Goal: Task Accomplishment & Management: Manage account settings

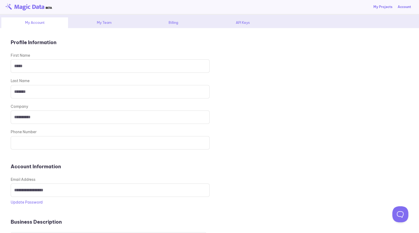
click at [249, 21] on div "API Keys" at bounding box center [243, 22] width 67 height 11
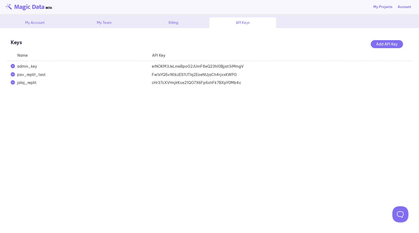
click at [384, 44] on div "Add API Key" at bounding box center [387, 44] width 32 height 8
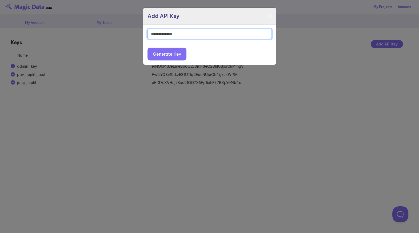
click at [243, 35] on input at bounding box center [210, 34] width 124 height 10
type input "*********"
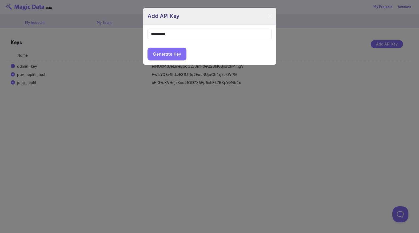
click at [179, 52] on button "Generate Key" at bounding box center [167, 54] width 39 height 13
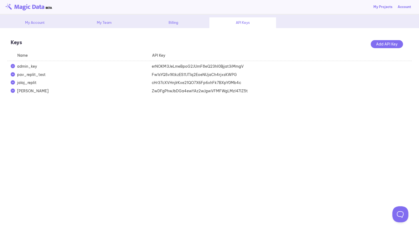
click at [184, 92] on div "ZwDFgPhwJbDGa4ewYAz2wJgwVFMFWgLMzl47IZ5t" at bounding box center [216, 90] width 135 height 5
copy div "ZwDFgPhwJbDGa4ewYAz2wJgwVFMFWgLMzl47IZ5t"
